Goal: Task Accomplishment & Management: Complete application form

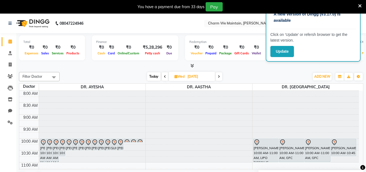
scroll to position [14, 0]
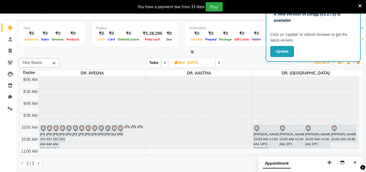
click at [166, 64] on span at bounding box center [165, 62] width 7 height 8
type input "02-09-2025"
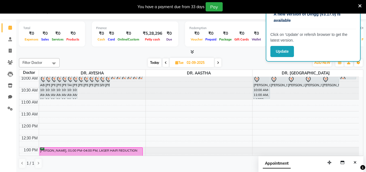
scroll to position [103, 0]
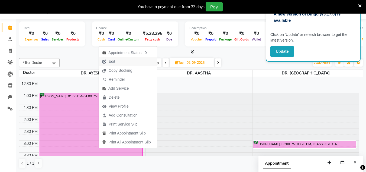
click at [120, 59] on button "Edit" at bounding box center [128, 61] width 58 height 9
select select "confirm booking"
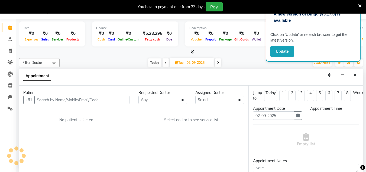
select select "86210"
select select "780"
select select "4343"
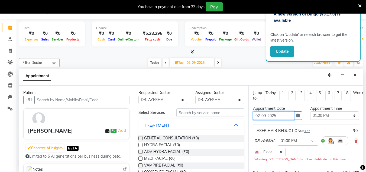
click at [288, 117] on input "02-09-2025" at bounding box center [273, 115] width 41 height 8
click at [294, 117] on button "button" at bounding box center [298, 115] width 8 height 8
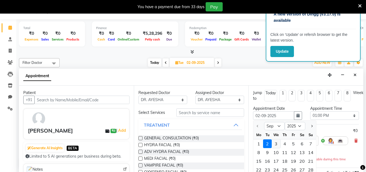
click at [276, 143] on div "3" at bounding box center [276, 143] width 9 height 9
type input "[DATE]"
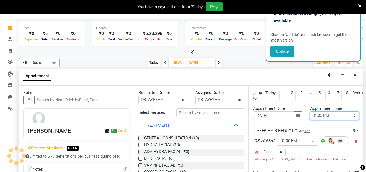
click at [328, 117] on select "Select 09:00 AM 09:15 AM 09:30 AM 09:45 AM 10:00 AM 10:15 AM 10:30 AM 10:45 AM …" at bounding box center [334, 115] width 49 height 8
select select "660"
click at [310, 111] on select "Select 09:00 AM 09:15 AM 09:30 AM 09:45 AM 10:00 AM 10:15 AM 10:30 AM 10:45 AM …" at bounding box center [334, 115] width 49 height 8
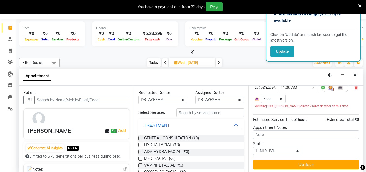
scroll to position [59, 0]
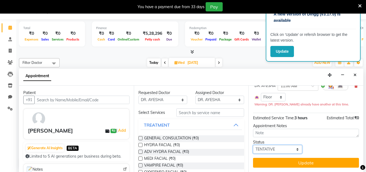
click at [283, 148] on select "Select TENTATIVE CONFIRM UPCOMING" at bounding box center [277, 149] width 49 height 8
select select "confirm booking"
click at [253, 145] on select "Select TENTATIVE CONFIRM UPCOMING" at bounding box center [277, 149] width 49 height 8
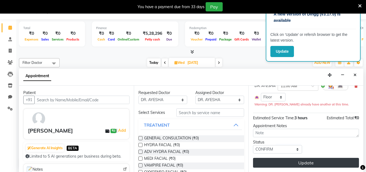
click at [286, 160] on button "Update" at bounding box center [306, 163] width 106 height 10
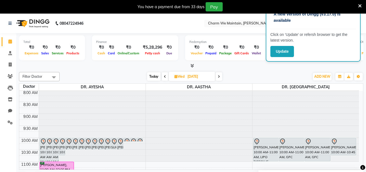
scroll to position [0, 0]
click at [166, 76] on icon at bounding box center [165, 76] width 2 height 3
type input "02-09-2025"
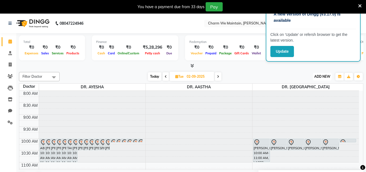
click at [322, 76] on span "ADD NEW" at bounding box center [323, 76] width 16 height 4
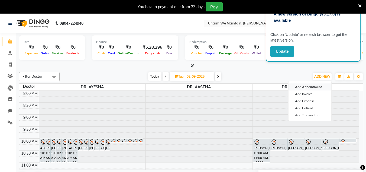
click at [303, 85] on button "Add Appointment" at bounding box center [310, 86] width 43 height 7
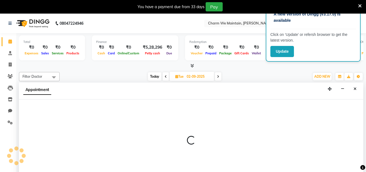
scroll to position [14, 0]
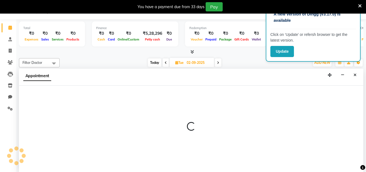
select select "540"
select select "tentative"
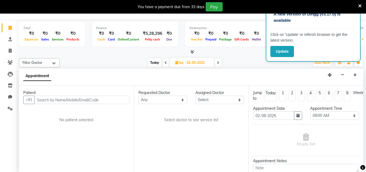
click at [68, 98] on input "text" at bounding box center [81, 99] width 95 height 8
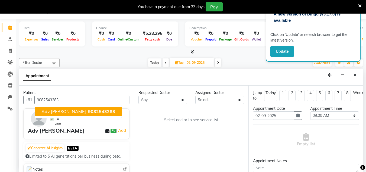
type input "9082543283"
click at [75, 130] on div "Adv [PERSON_NAME]" at bounding box center [56, 130] width 57 height 8
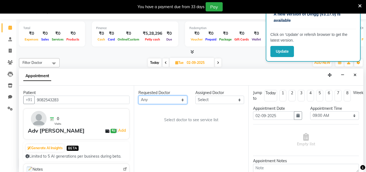
click at [165, 100] on select "Any DR. AASTHA DR. AYESHA DR. [GEOGRAPHIC_DATA]" at bounding box center [163, 99] width 49 height 8
select select "86210"
click at [139, 95] on select "Any DR. AASTHA DR. AYESHA DR. [GEOGRAPHIC_DATA]" at bounding box center [163, 99] width 49 height 8
select select "86210"
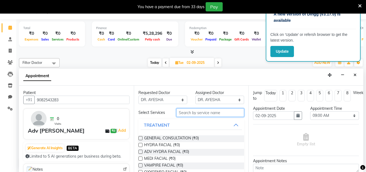
click at [195, 114] on input "text" at bounding box center [211, 112] width 68 height 8
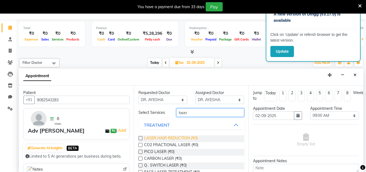
type input "laser"
click at [184, 138] on span "LASER HAIR REDUCTION (₹0)" at bounding box center [171, 138] width 54 height 7
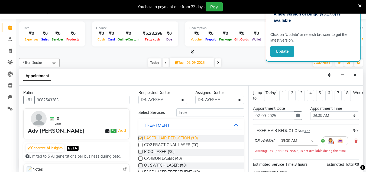
checkbox input "false"
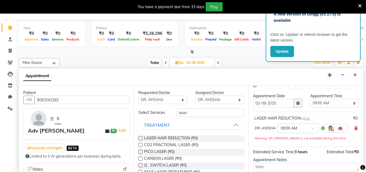
scroll to position [0, 0]
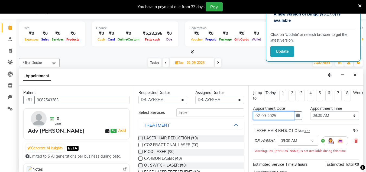
click at [284, 115] on input "02-09-2025" at bounding box center [273, 115] width 41 height 8
click at [297, 116] on icon "button" at bounding box center [298, 115] width 3 height 4
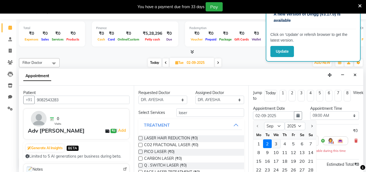
click at [275, 143] on div "3" at bounding box center [276, 143] width 9 height 9
type input "[DATE]"
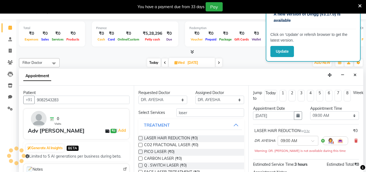
scroll to position [263, 0]
click at [329, 113] on select "Select 09:00 AM 09:15 AM 09:30 AM 09:45 AM 10:00 AM 10:15 AM 10:30 AM 10:45 AM …" at bounding box center [334, 115] width 49 height 8
select select "660"
click at [310, 111] on select "Select 09:00 AM 09:15 AM 09:30 AM 09:45 AM 10:00 AM 10:15 AM 10:30 AM 10:45 AM …" at bounding box center [334, 115] width 49 height 8
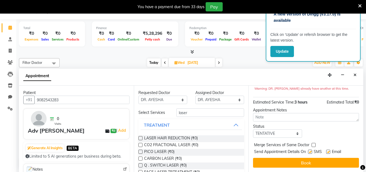
scroll to position [66, 0]
click at [281, 129] on select "Select TENTATIVE CONFIRM UPCOMING" at bounding box center [277, 133] width 49 height 8
select select "confirm booking"
click at [253, 129] on select "Select TENTATIVE CONFIRM UPCOMING" at bounding box center [277, 133] width 49 height 8
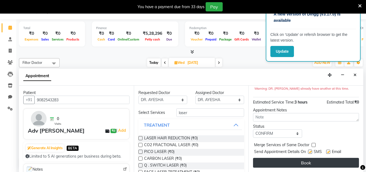
click at [287, 158] on button "Book" at bounding box center [306, 163] width 106 height 10
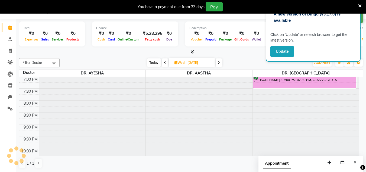
scroll to position [0, 0]
